Goal: Transaction & Acquisition: Purchase product/service

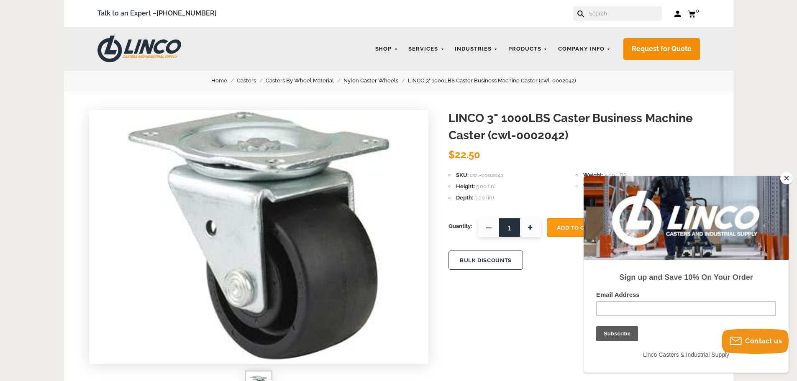
click at [789, 179] on button "Close" at bounding box center [786, 178] width 13 height 13
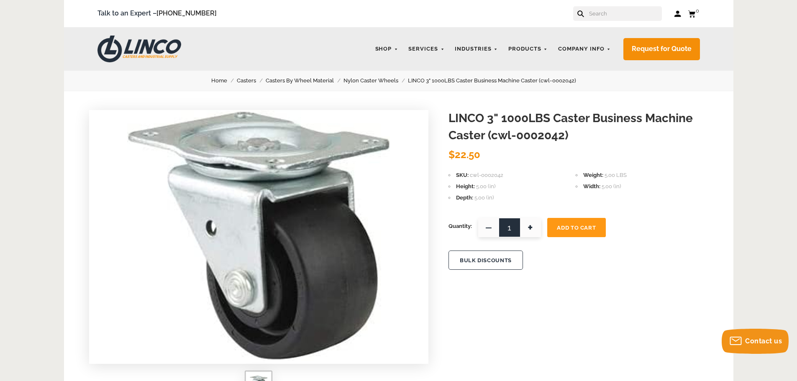
click at [486, 261] on button "BULK DISCOUNTS" at bounding box center [485, 259] width 74 height 19
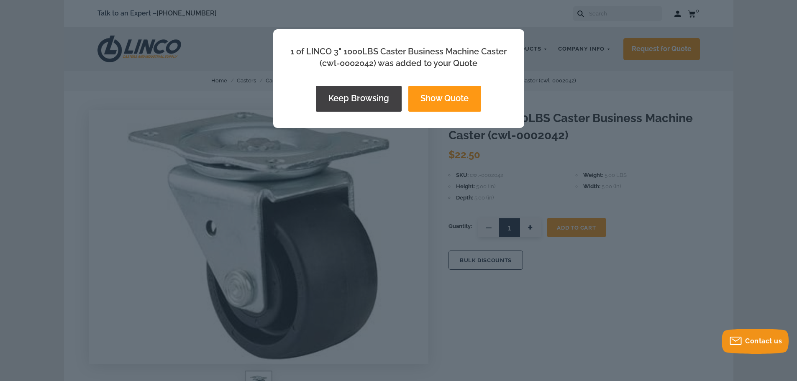
click at [655, 155] on div "1 of LINCO 3" 1000LBS Caster Business Machine Caster (cwl-0002042) was added to…" at bounding box center [398, 190] width 797 height 381
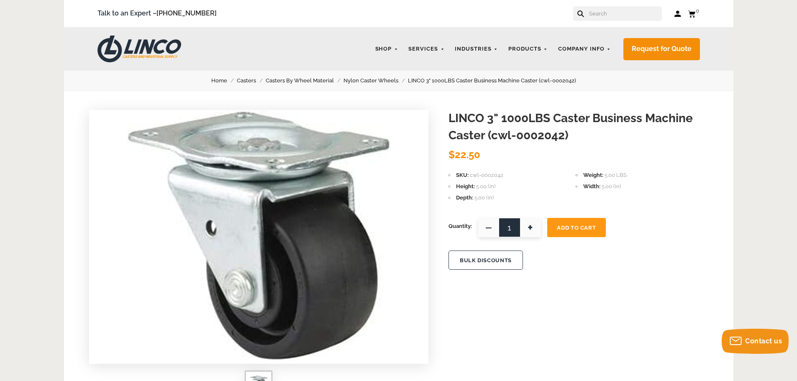
drag, startPoint x: 512, startPoint y: 225, endPoint x: 485, endPoint y: 227, distance: 27.7
click at [485, 227] on span "1 — +" at bounding box center [509, 227] width 63 height 19
type input "324"
click at [578, 232] on button "Add To Cart" at bounding box center [576, 227] width 59 height 19
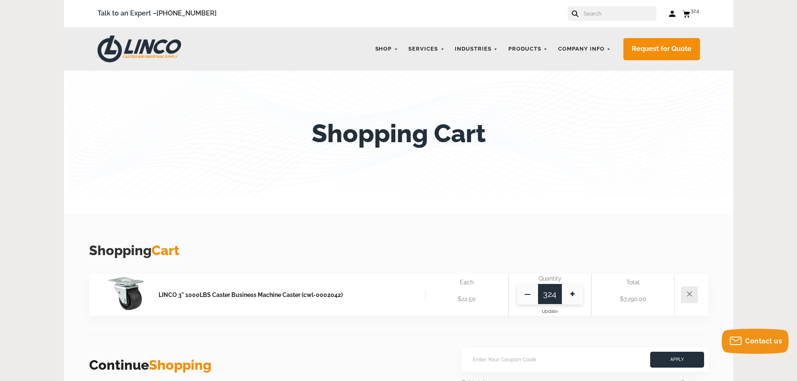
click at [686, 12] on icon at bounding box center [686, 14] width 8 height 8
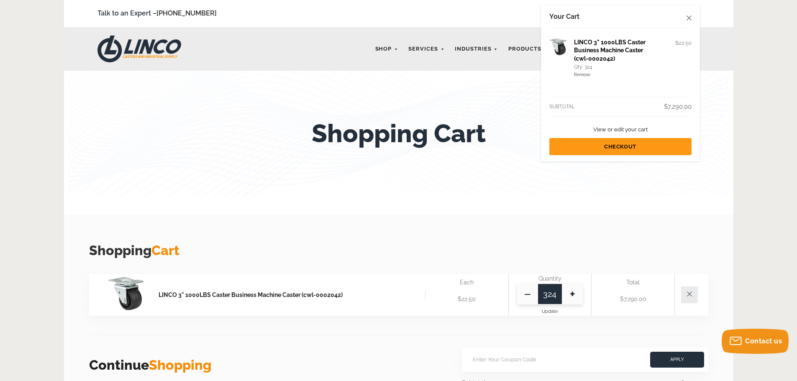
click at [121, 291] on img at bounding box center [125, 293] width 35 height 33
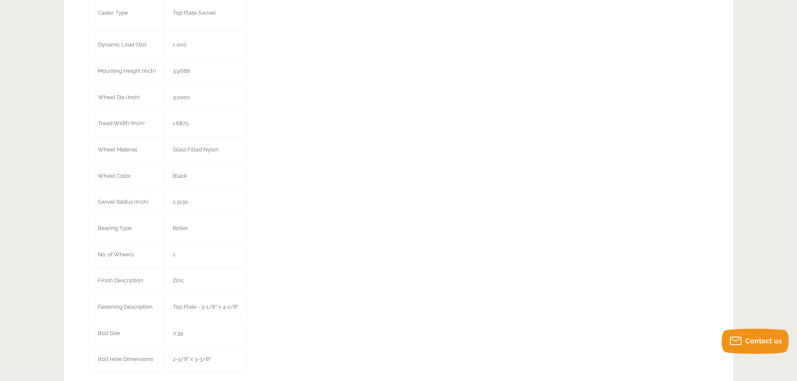
scroll to position [544, 0]
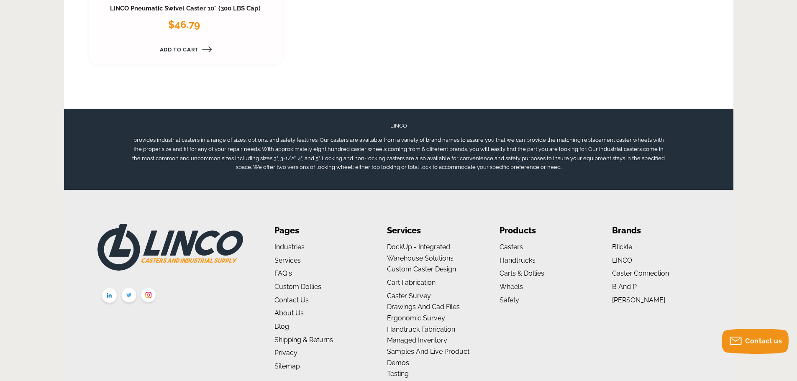
scroll to position [1594, 0]
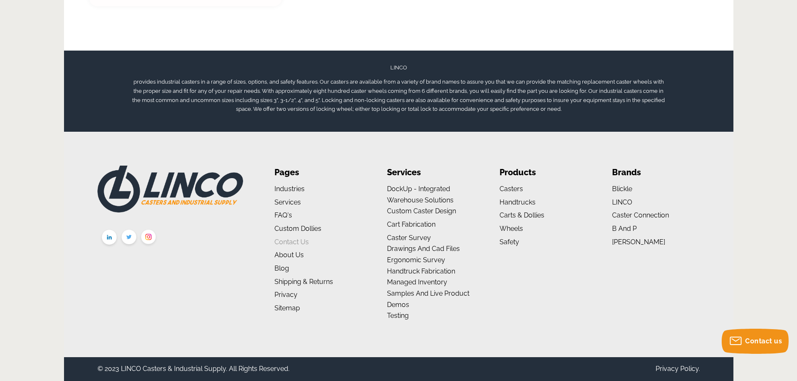
click at [292, 241] on link "Contact Us" at bounding box center [291, 242] width 34 height 8
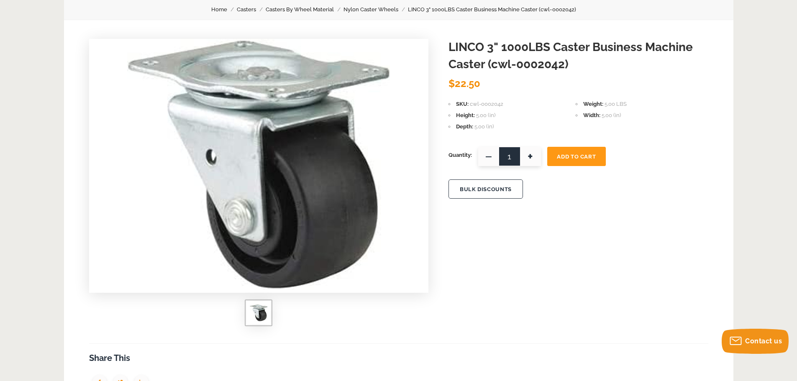
scroll to position [84, 0]
